Goal: Information Seeking & Learning: Learn about a topic

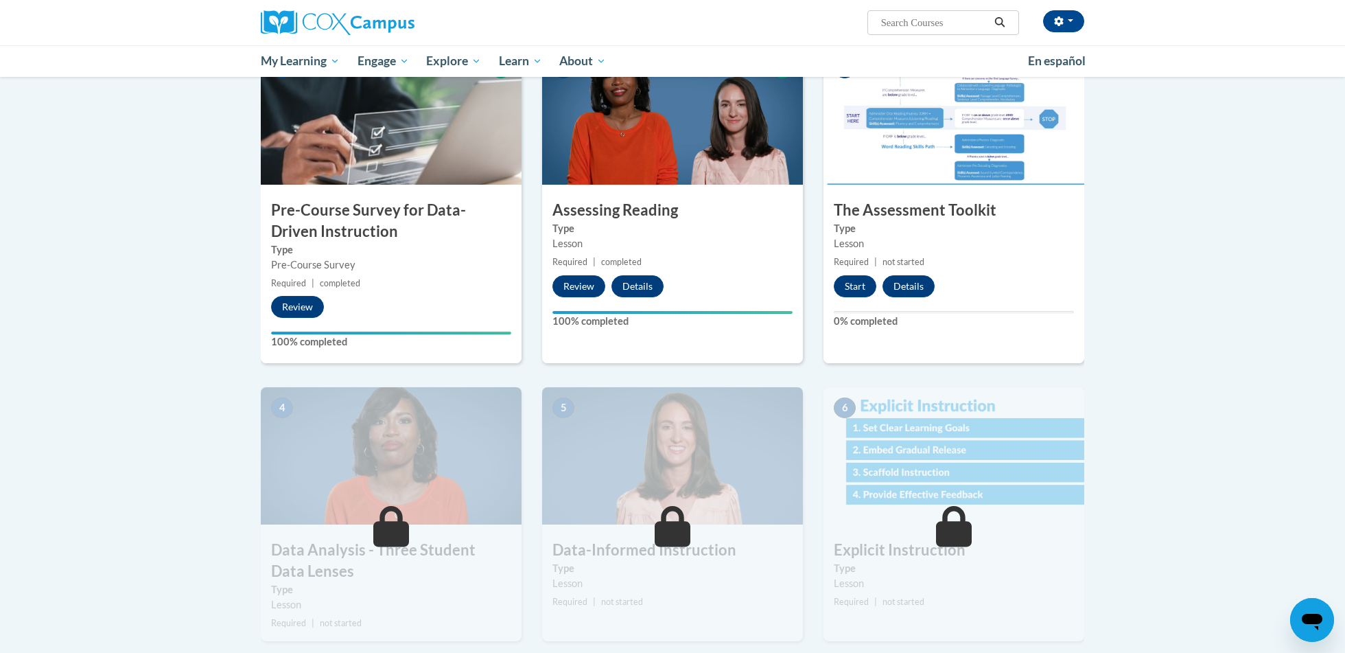
scroll to position [113, 0]
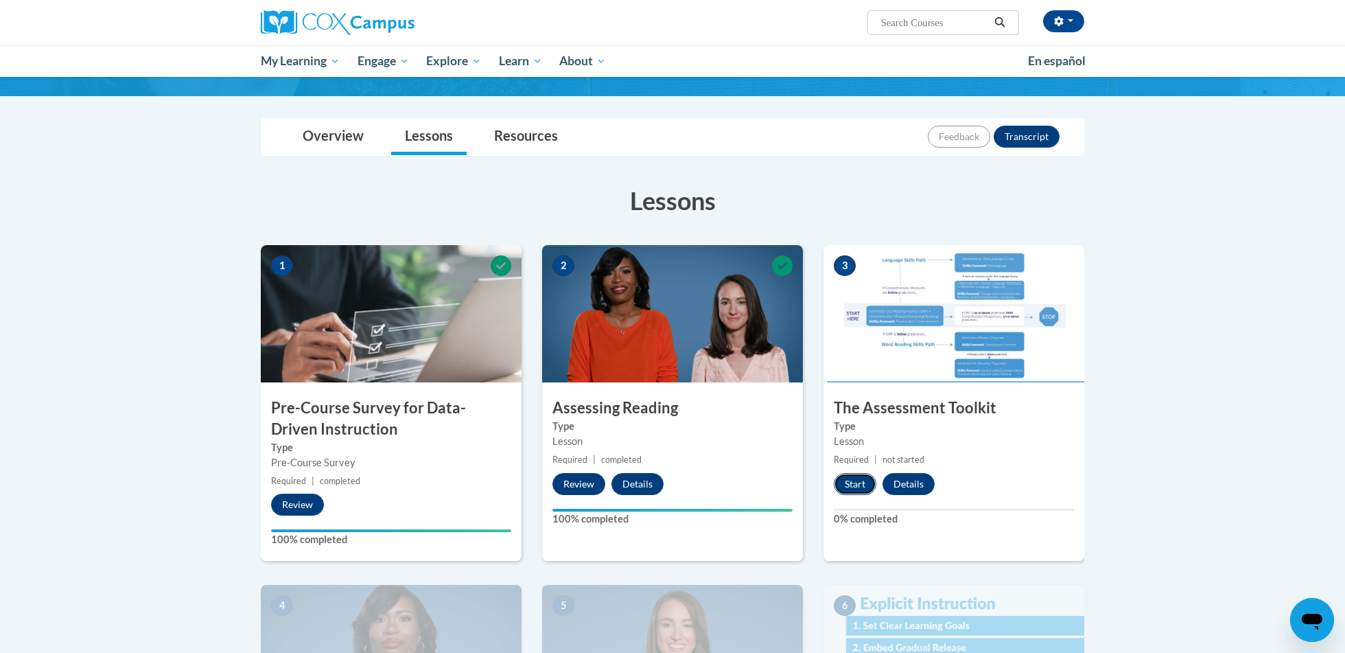
click at [859, 479] on button "Start" at bounding box center [855, 484] width 43 height 22
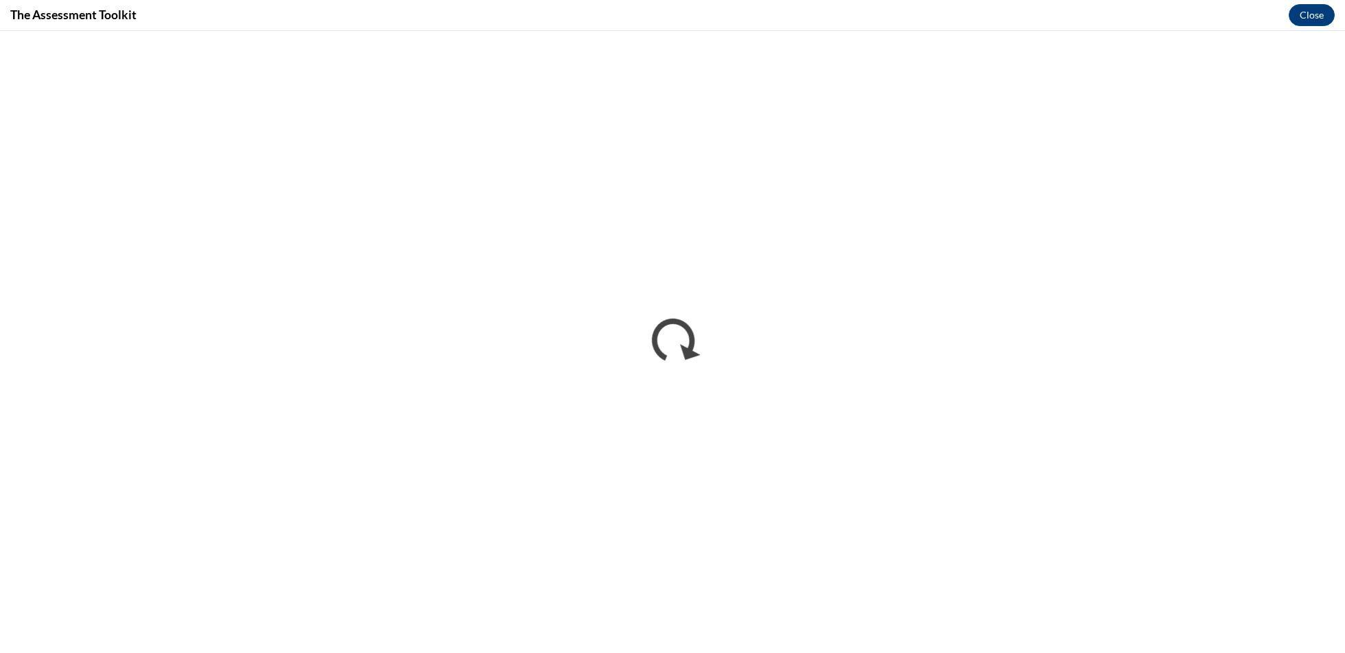
scroll to position [0, 0]
